Goal: Task Accomplishment & Management: Use online tool/utility

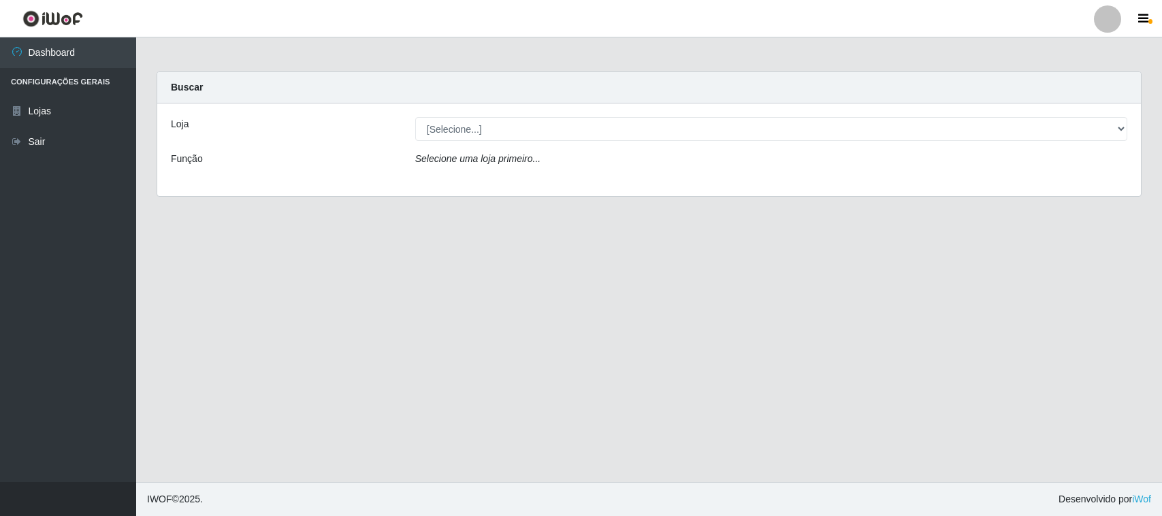
click at [470, 128] on select "[Selecione...] Hiper Queiroz - [GEOGRAPHIC_DATA][PERSON_NAME]" at bounding box center [771, 129] width 712 height 24
select select "515"
click at [415, 117] on select "[Selecione...] Hiper Queiroz - [GEOGRAPHIC_DATA][PERSON_NAME]" at bounding box center [771, 129] width 712 height 24
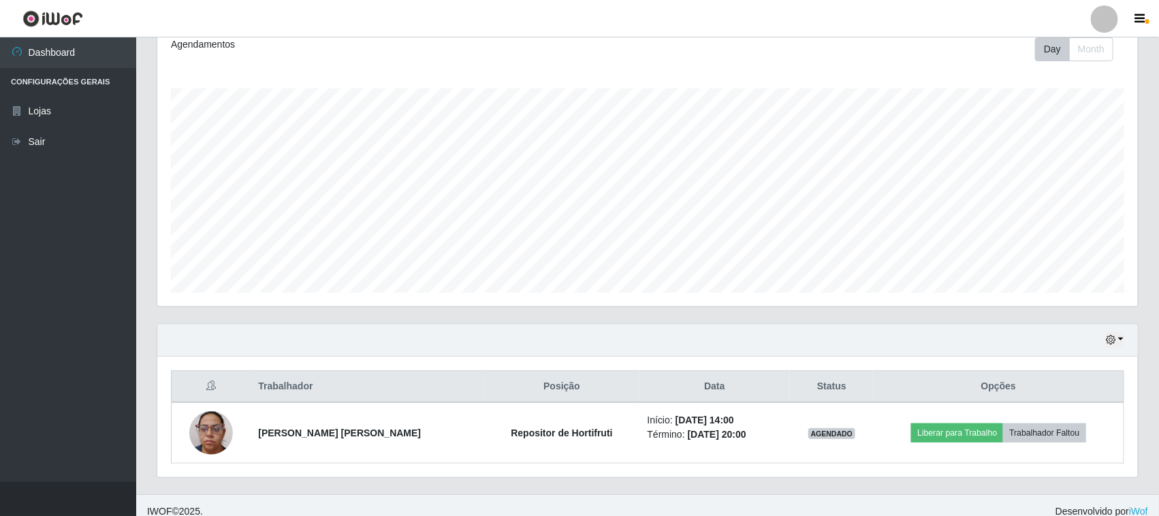
scroll to position [208, 0]
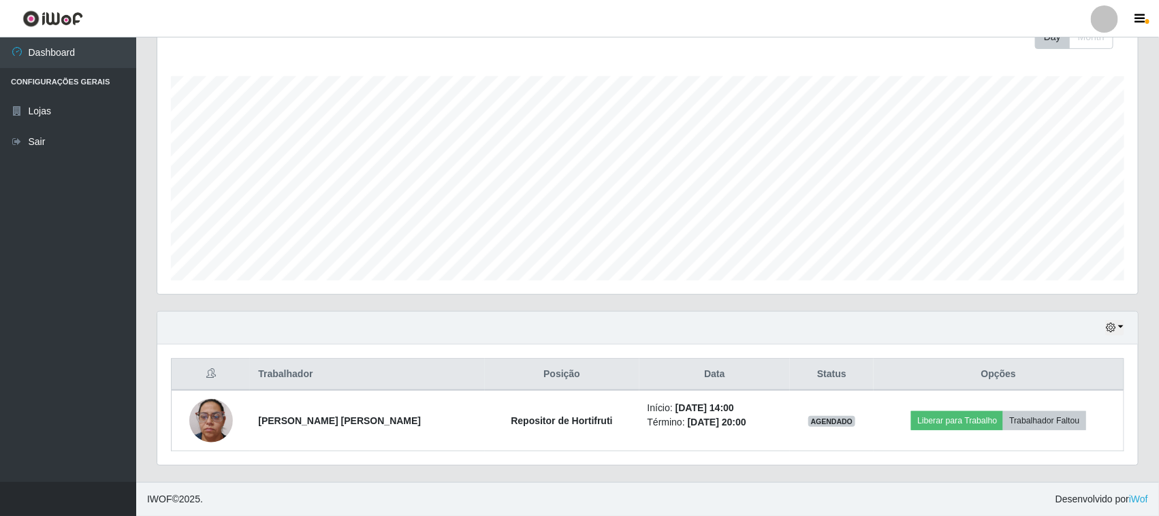
click at [1115, 336] on div "Hoje 1 dia 3 dias 1 Semana Não encerrados" at bounding box center [647, 328] width 980 height 33
click at [1115, 334] on button "button" at bounding box center [1114, 328] width 19 height 16
click at [1055, 285] on button "1 Semana" at bounding box center [1069, 276] width 108 height 29
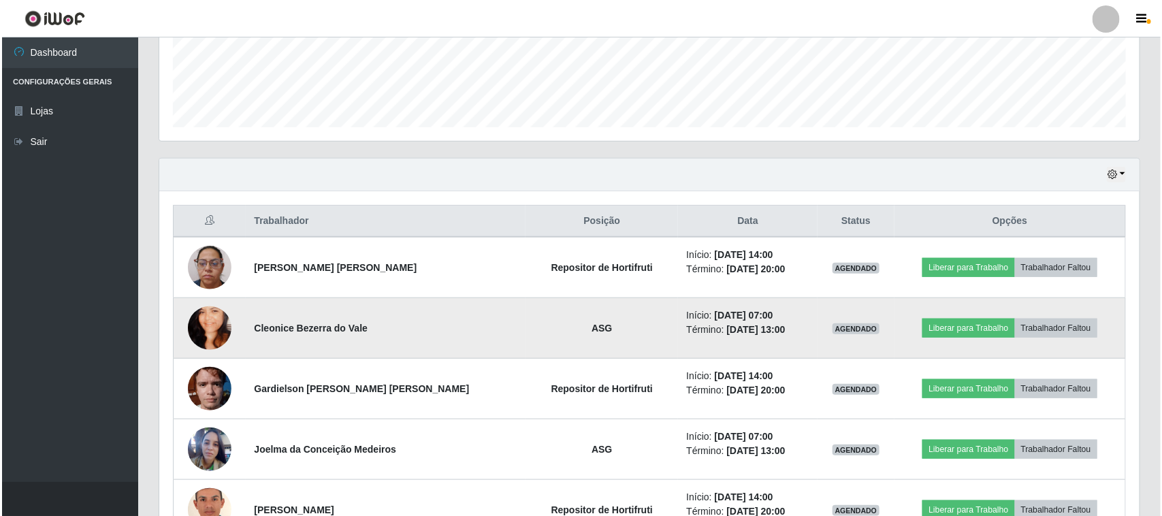
scroll to position [340, 0]
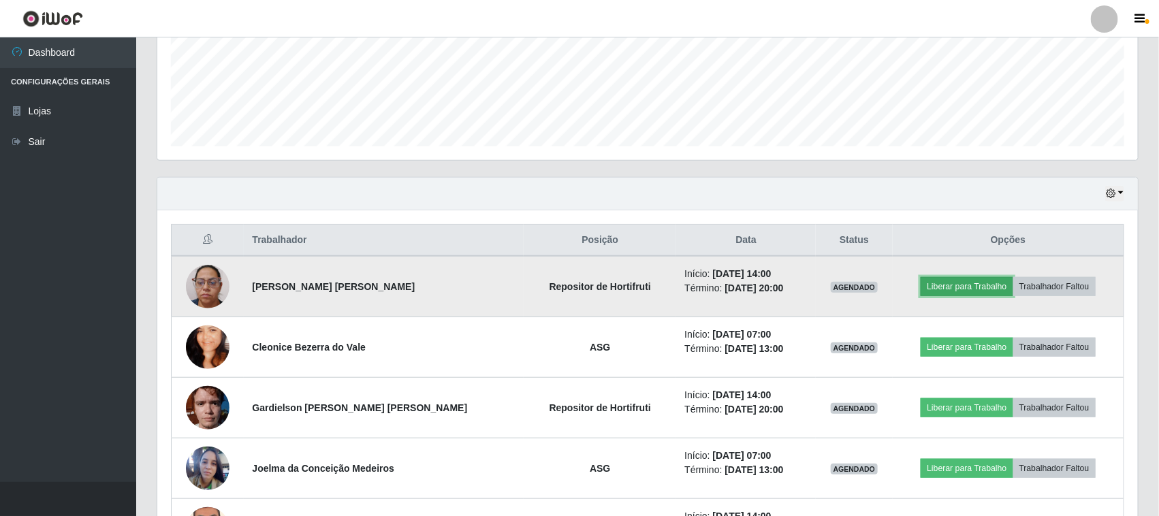
click at [939, 291] on button "Liberar para Trabalho" at bounding box center [966, 286] width 92 height 19
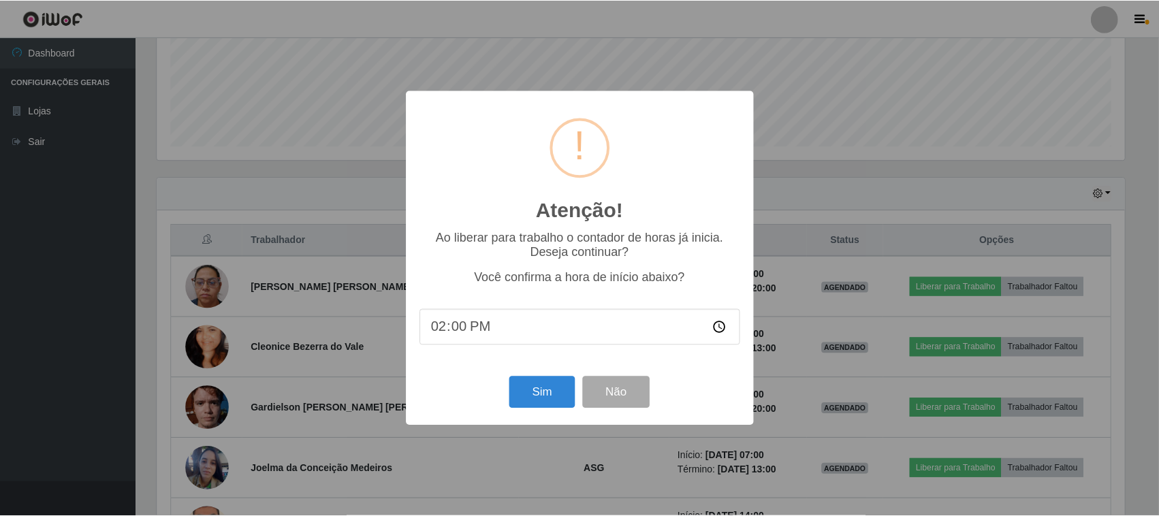
scroll to position [283, 971]
click at [570, 389] on button "Sim" at bounding box center [544, 392] width 66 height 32
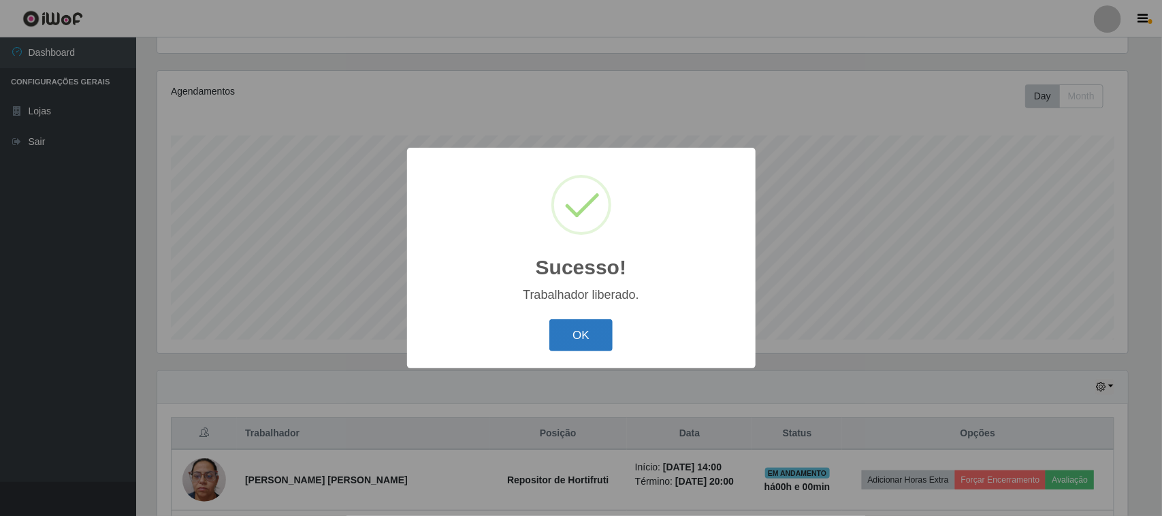
click at [587, 336] on button "OK" at bounding box center [580, 335] width 63 height 32
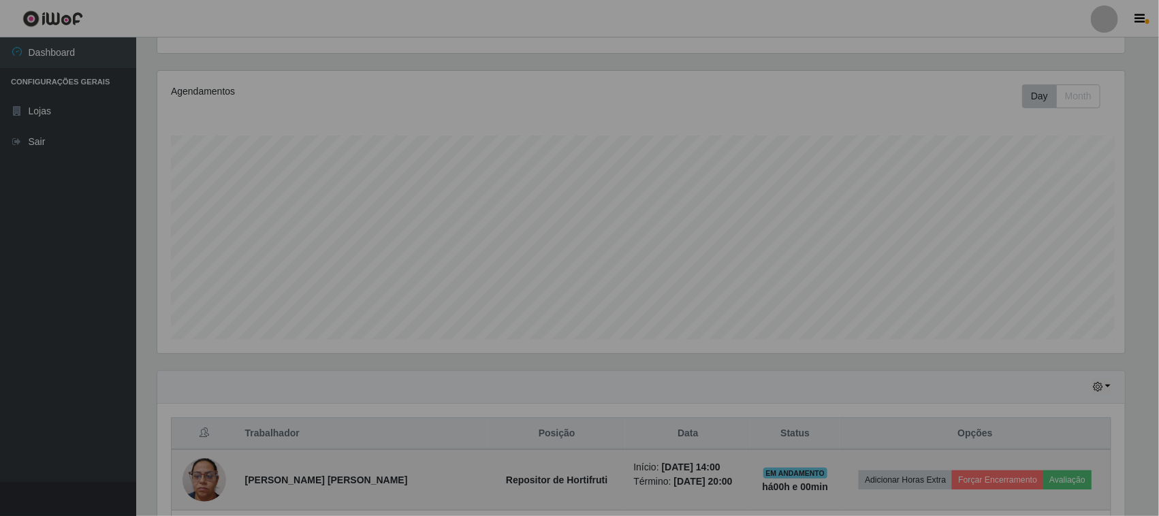
scroll to position [283, 980]
